Goal: Task Accomplishment & Management: Manage account settings

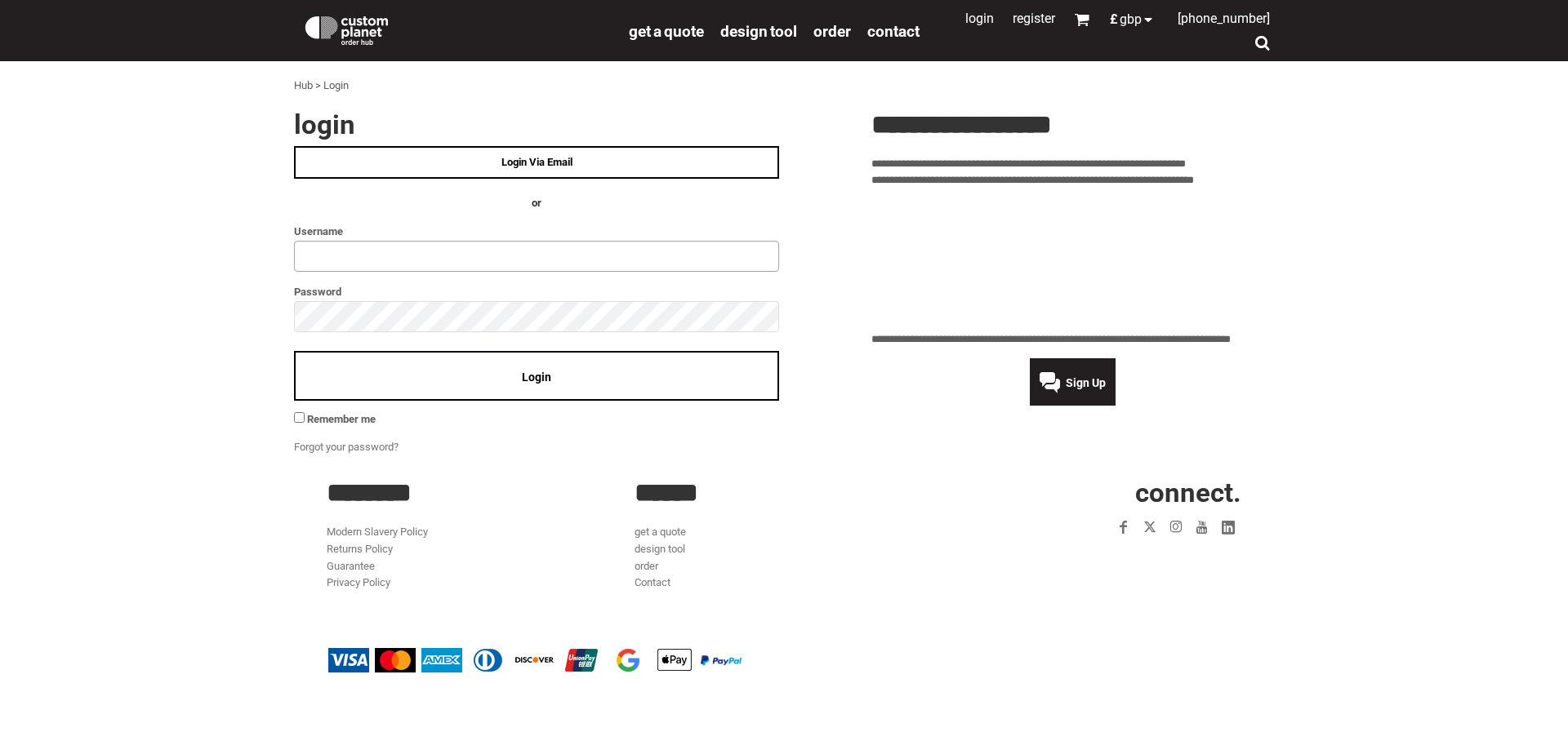
click at [530, 254] on input "text" at bounding box center [537, 256] width 485 height 31
type input "********"
click at [538, 365] on div "Login" at bounding box center [537, 376] width 485 height 50
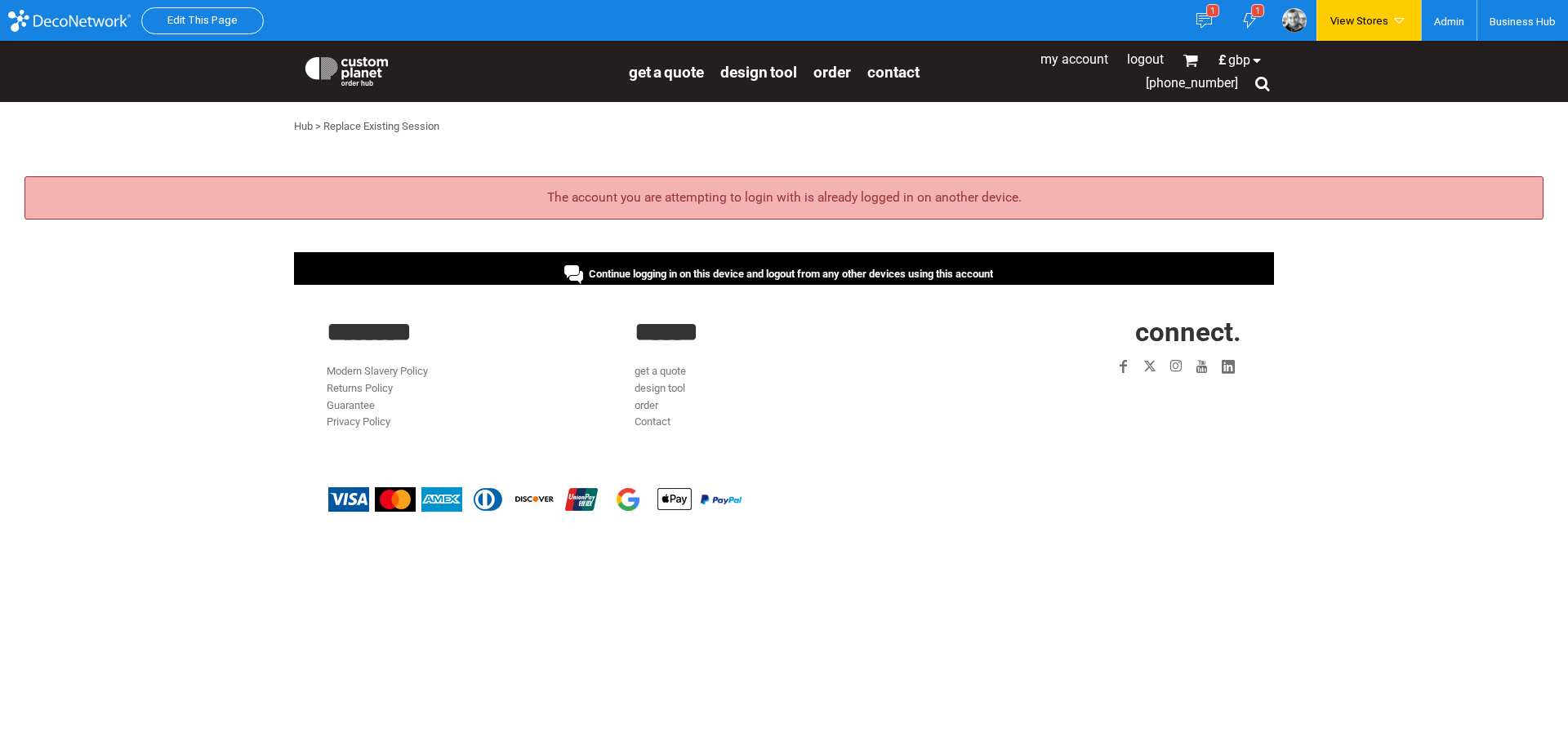
click at [746, 271] on span "Continue logging in on this device and logout from any other devices using this…" at bounding box center [790, 273] width 404 height 12
